Goal: Find specific page/section: Find specific page/section

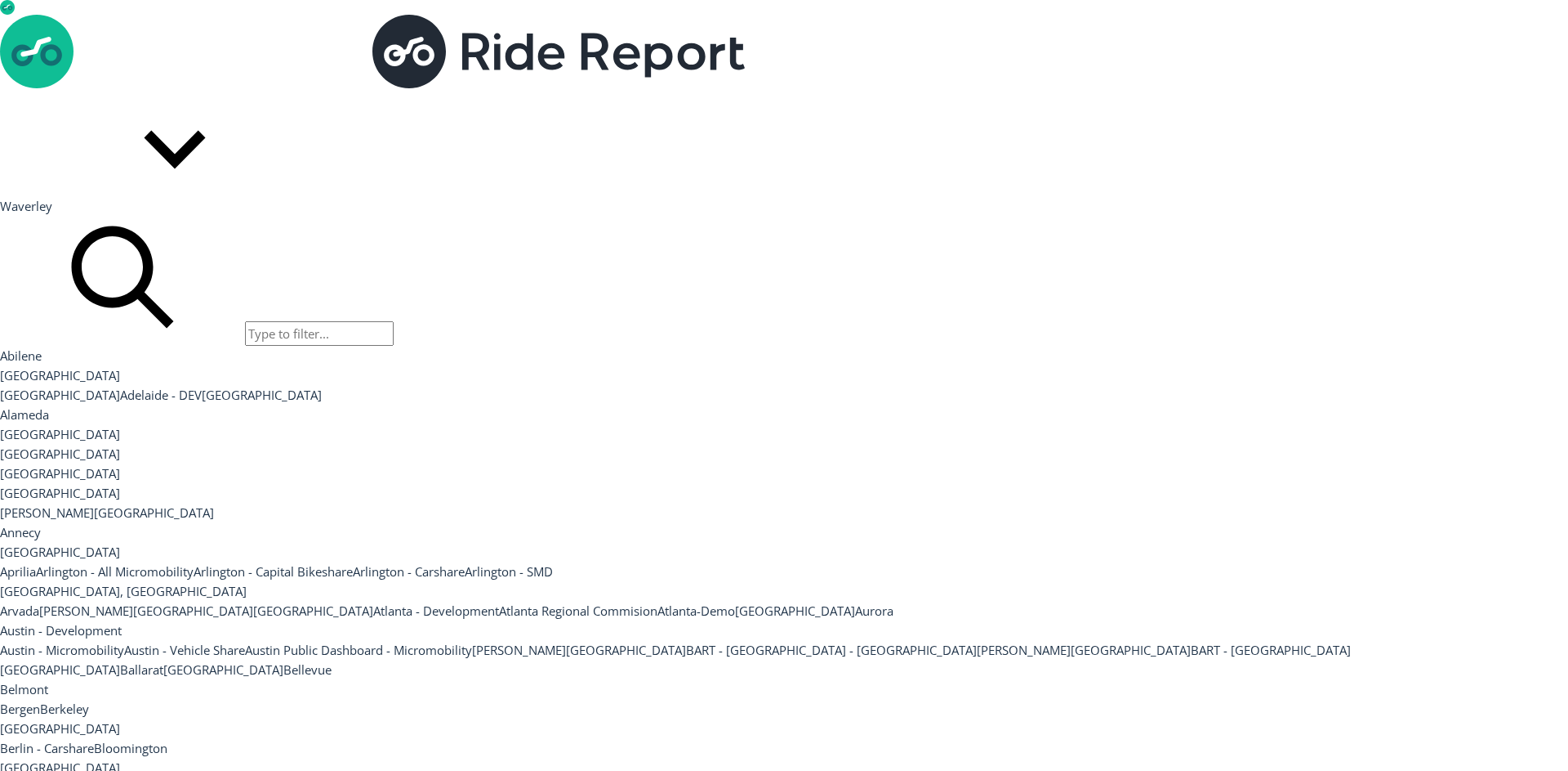
click at [297, 89] on button "Waverley" at bounding box center [148, 152] width 297 height 128
click at [1467, 89] on div at bounding box center [784, 89] width 1568 height 0
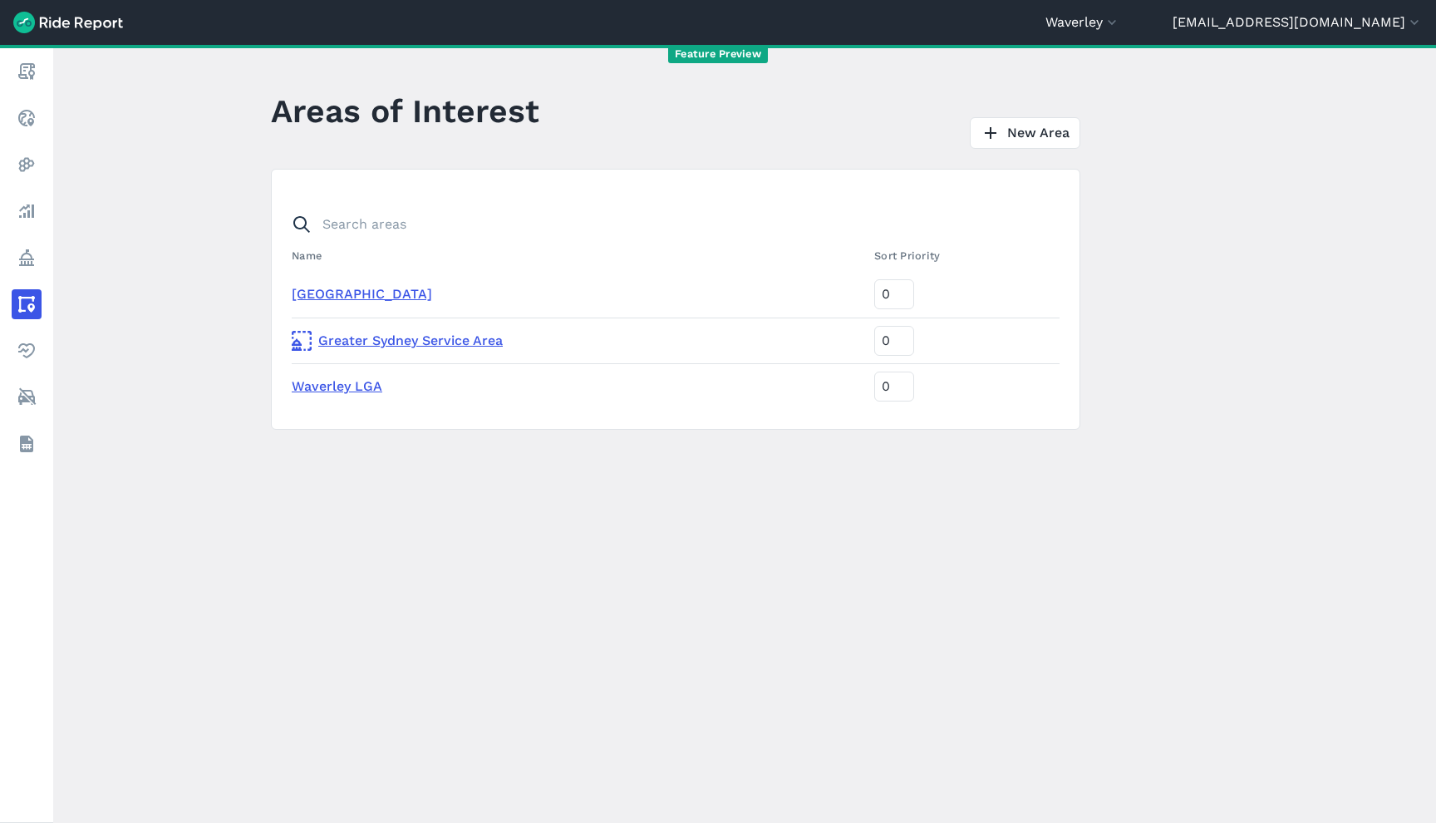
click at [393, 336] on link "Greater Sydney Service Area" at bounding box center [576, 341] width 569 height 20
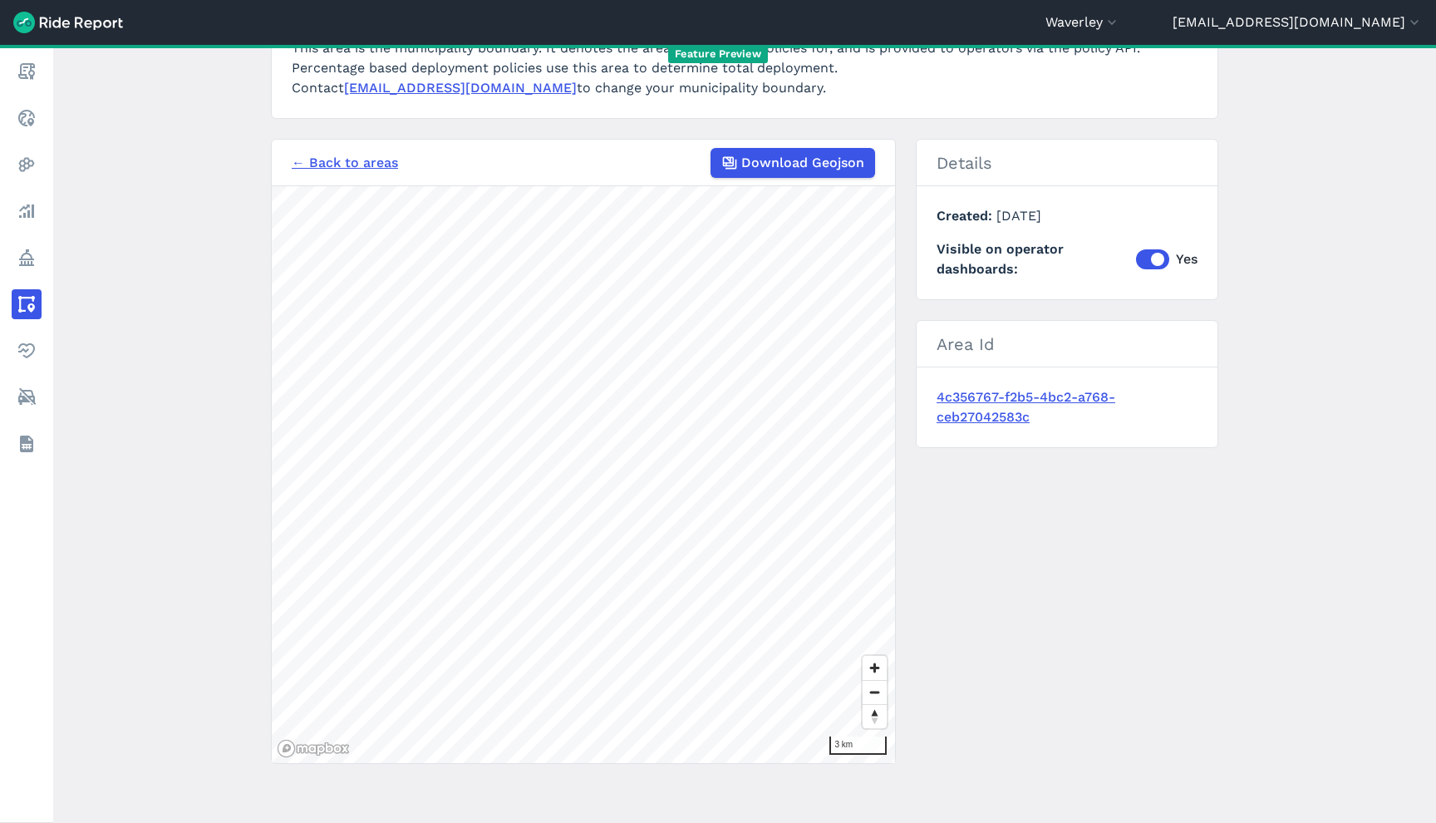
scroll to position [256, 0]
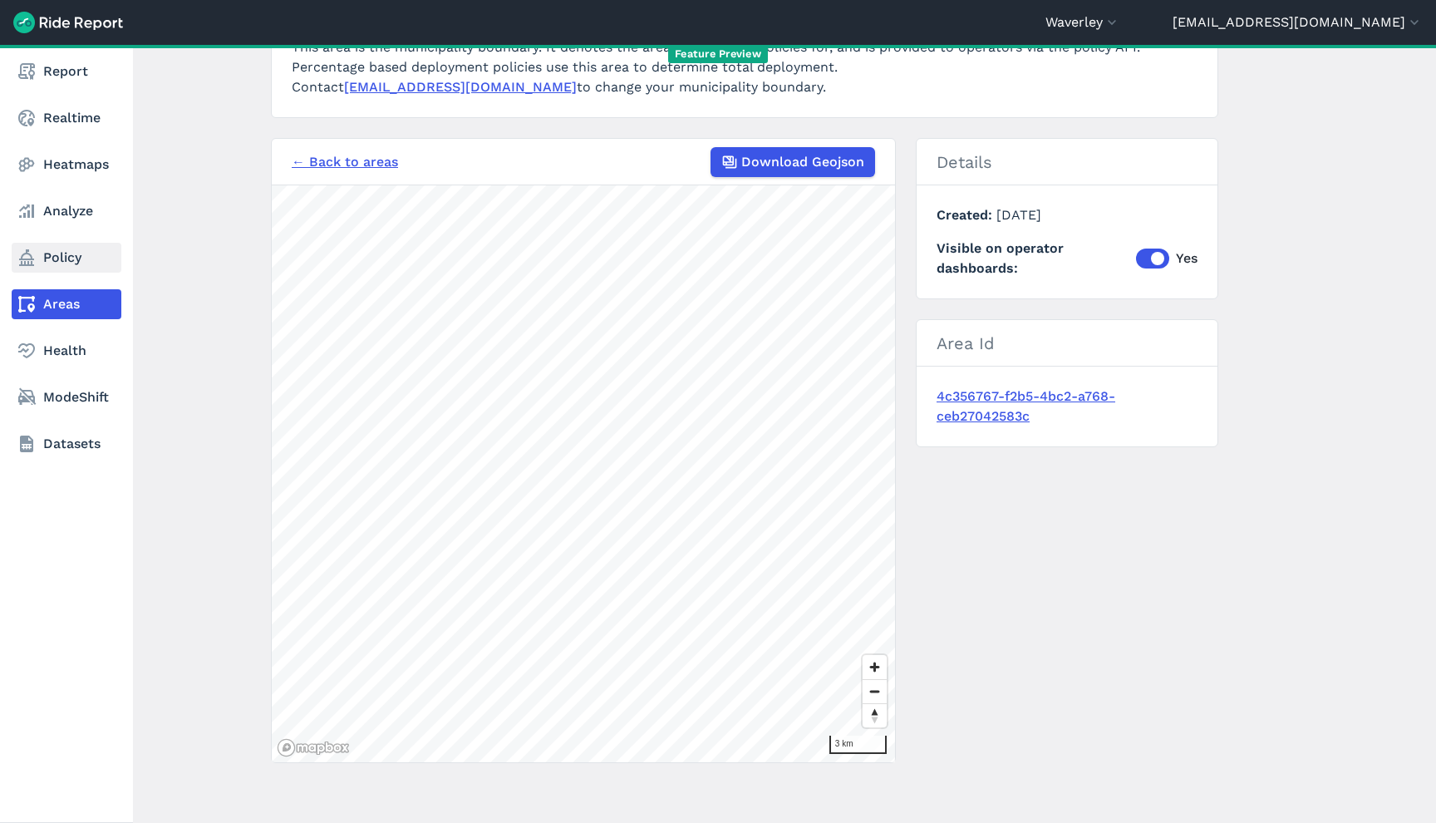
click at [37, 259] on link "Policy" at bounding box center [67, 258] width 110 height 30
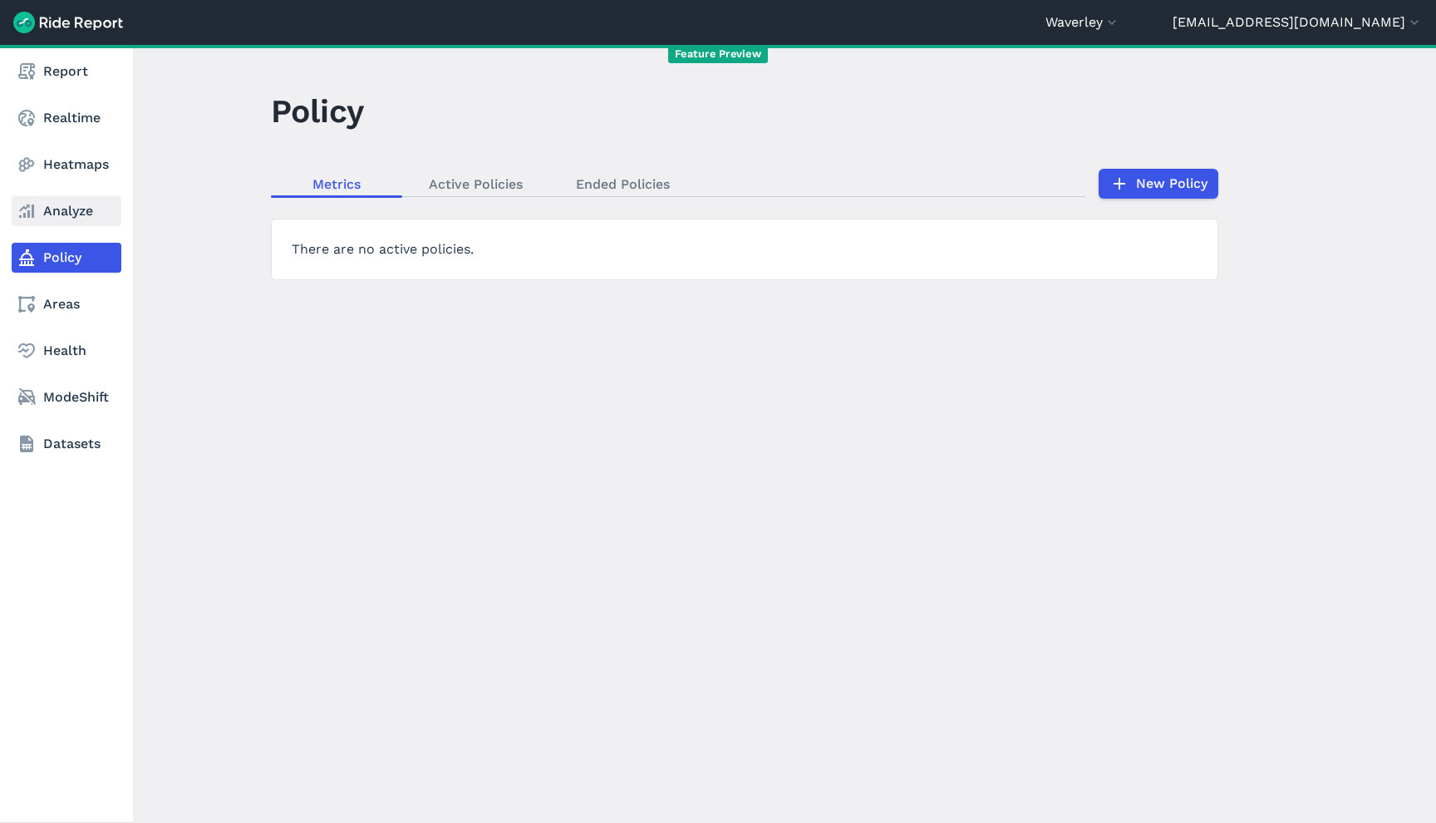
click at [83, 215] on link "Analyze" at bounding box center [67, 211] width 110 height 30
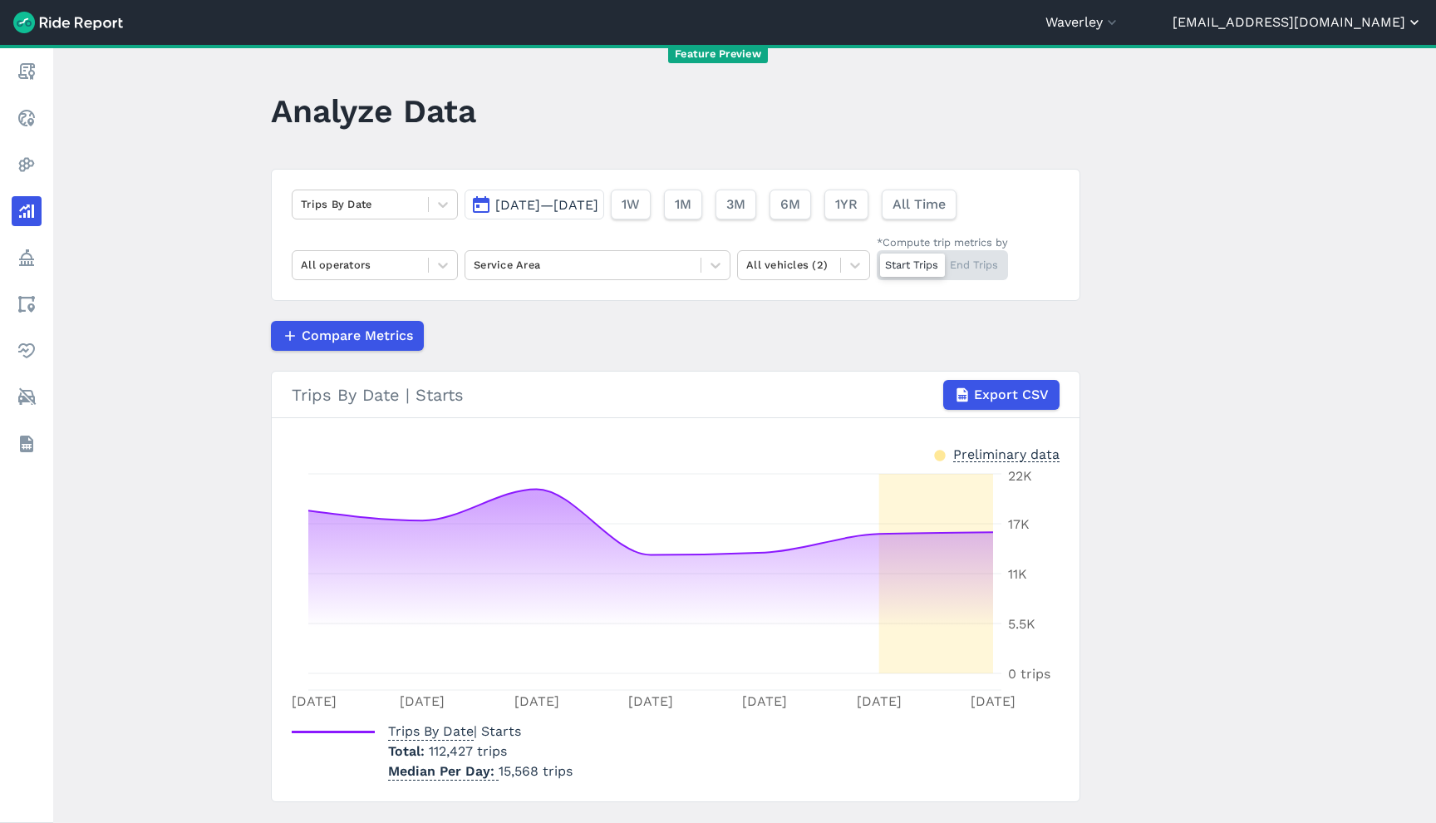
drag, startPoint x: 1292, startPoint y: 42, endPoint x: 1295, endPoint y: 32, distance: 10.3
click at [1292, 40] on header "[GEOGRAPHIC_DATA] [GEOGRAPHIC_DATA] [GEOGRAPHIC_DATA] [GEOGRAPHIC_DATA] [GEOGRA…" at bounding box center [718, 22] width 1436 height 45
click at [1295, 32] on button "[EMAIL_ADDRESS][DOMAIN_NAME]" at bounding box center [1297, 22] width 250 height 20
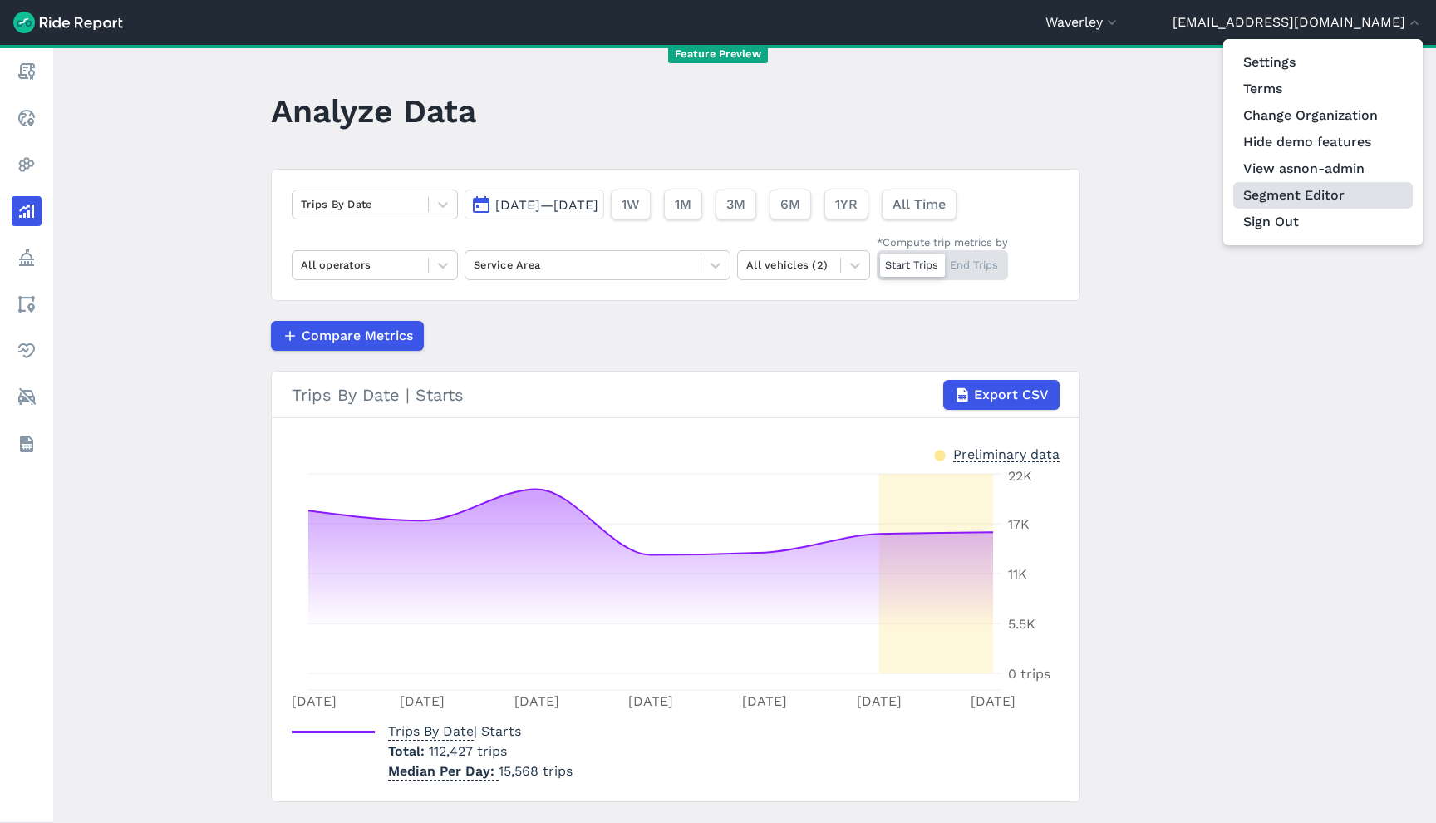
click at [1289, 189] on link "Segment Editor" at bounding box center [1322, 195] width 179 height 27
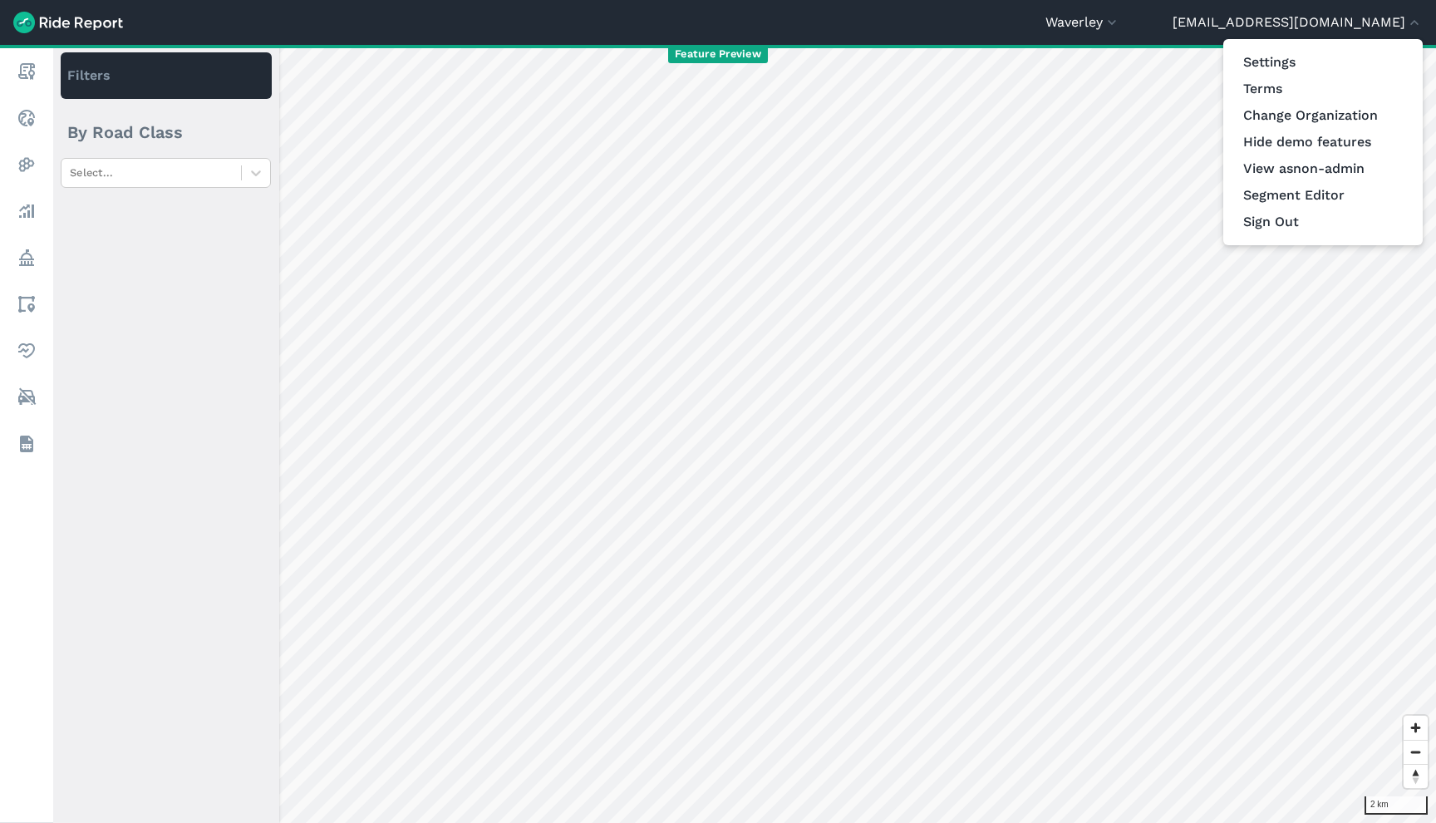
click at [831, 364] on div at bounding box center [718, 411] width 1436 height 823
